Goal: Task Accomplishment & Management: Complete application form

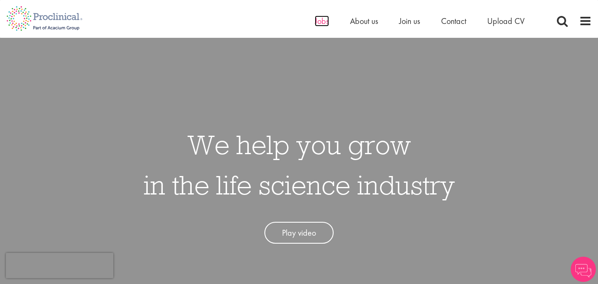
click at [315, 24] on span "Jobs" at bounding box center [322, 21] width 14 height 11
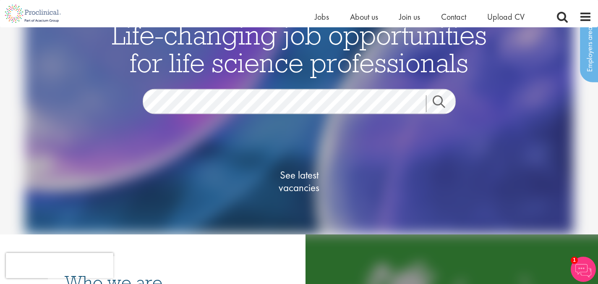
scroll to position [26, 0]
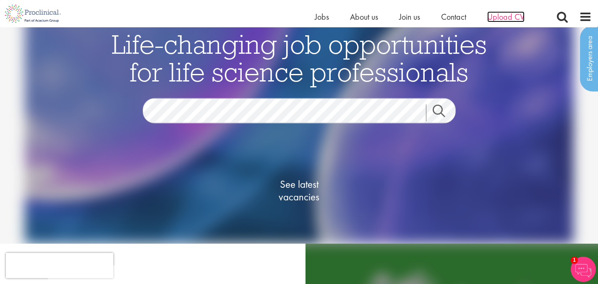
click at [505, 17] on span "Upload CV" at bounding box center [505, 16] width 37 height 11
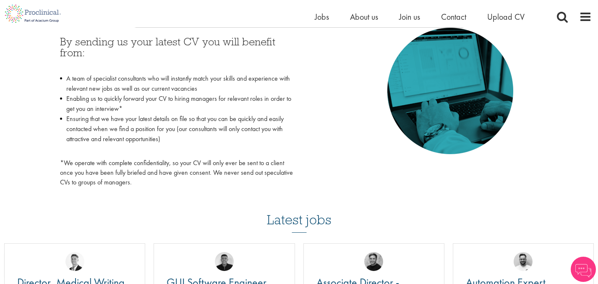
scroll to position [400, 0]
